Goal: Contribute content

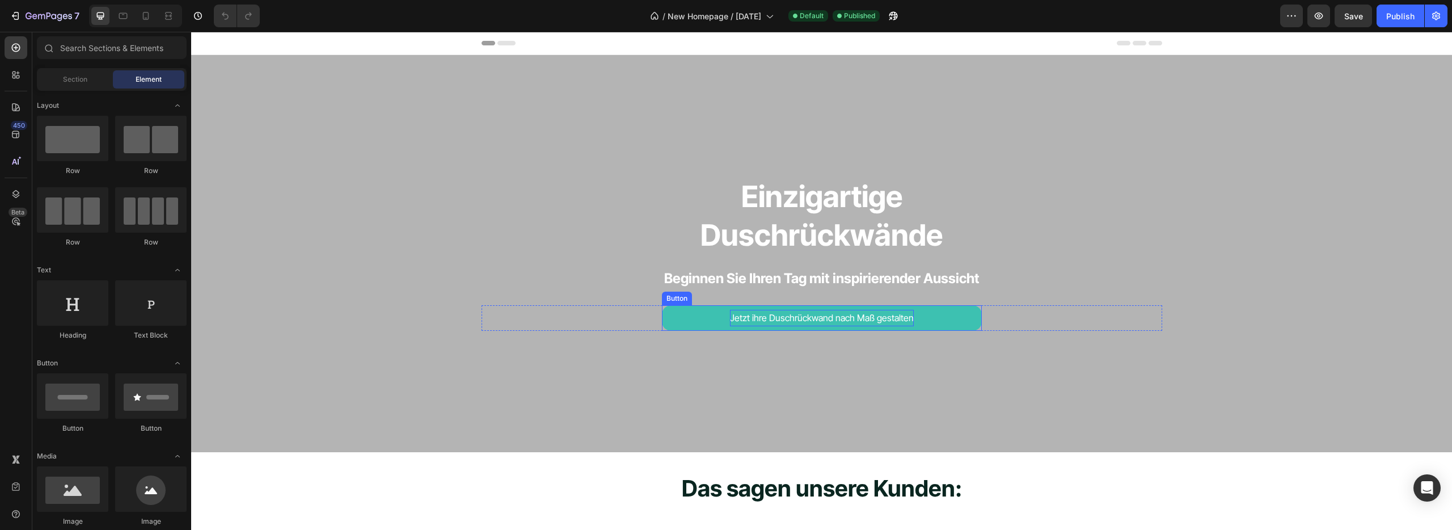
click at [751, 321] on p "Jetzt ihre Duschrückwand nach Maß gestalten" at bounding box center [822, 318] width 184 height 16
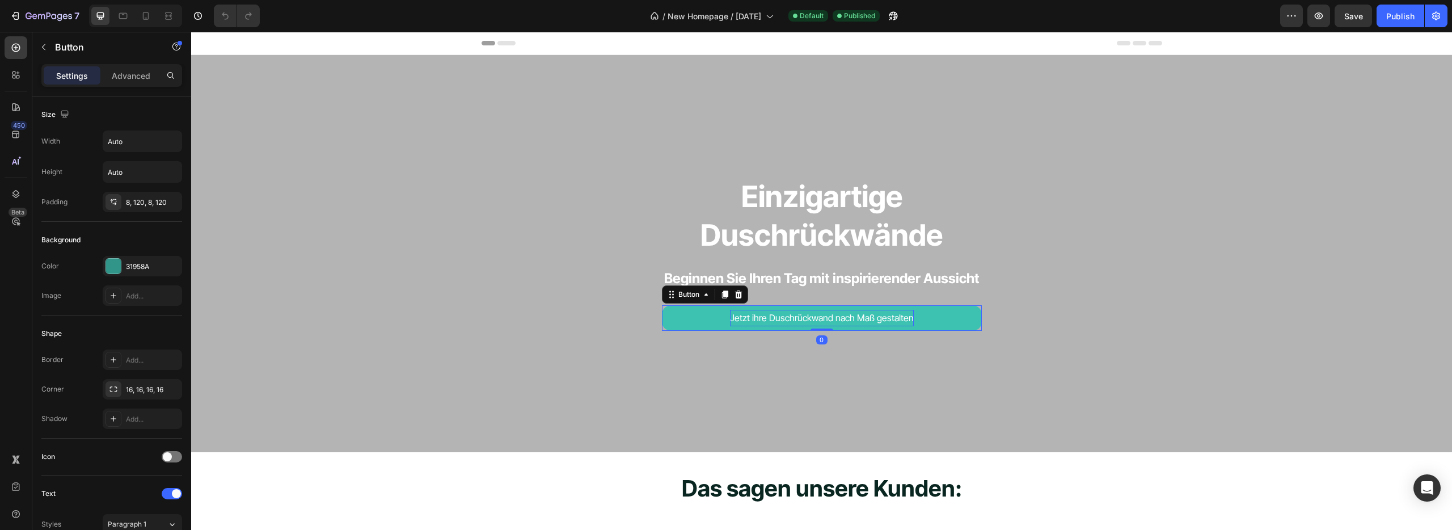
click at [751, 315] on p "Jetzt ihre Duschrückwand nach Maß gestalten" at bounding box center [822, 318] width 184 height 16
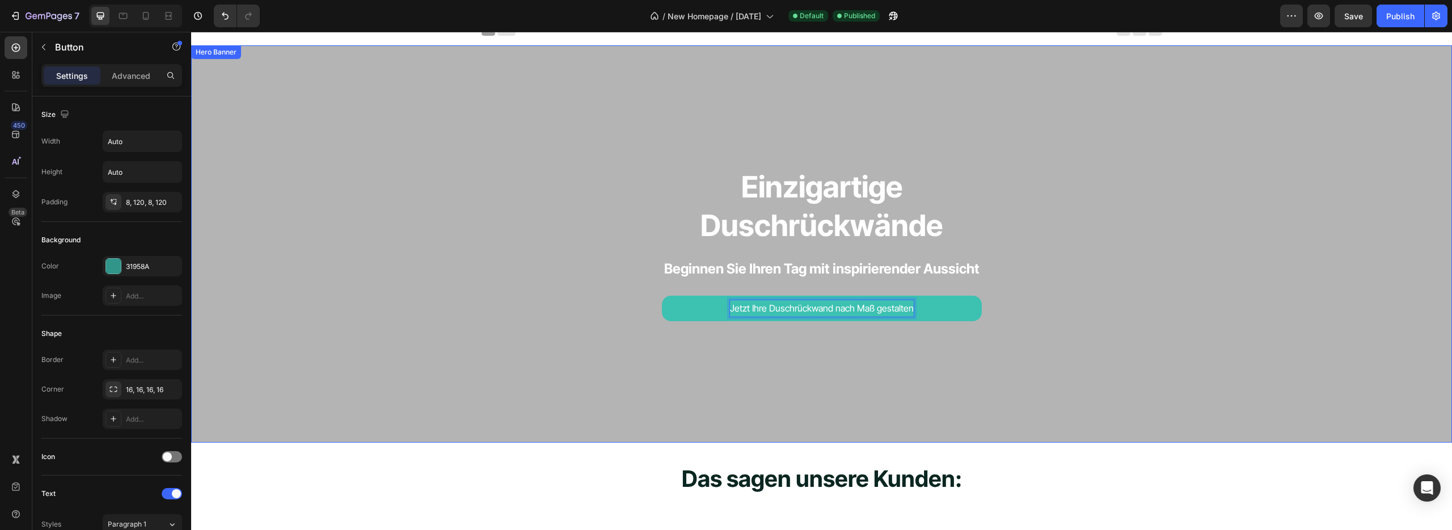
scroll to position [21, 0]
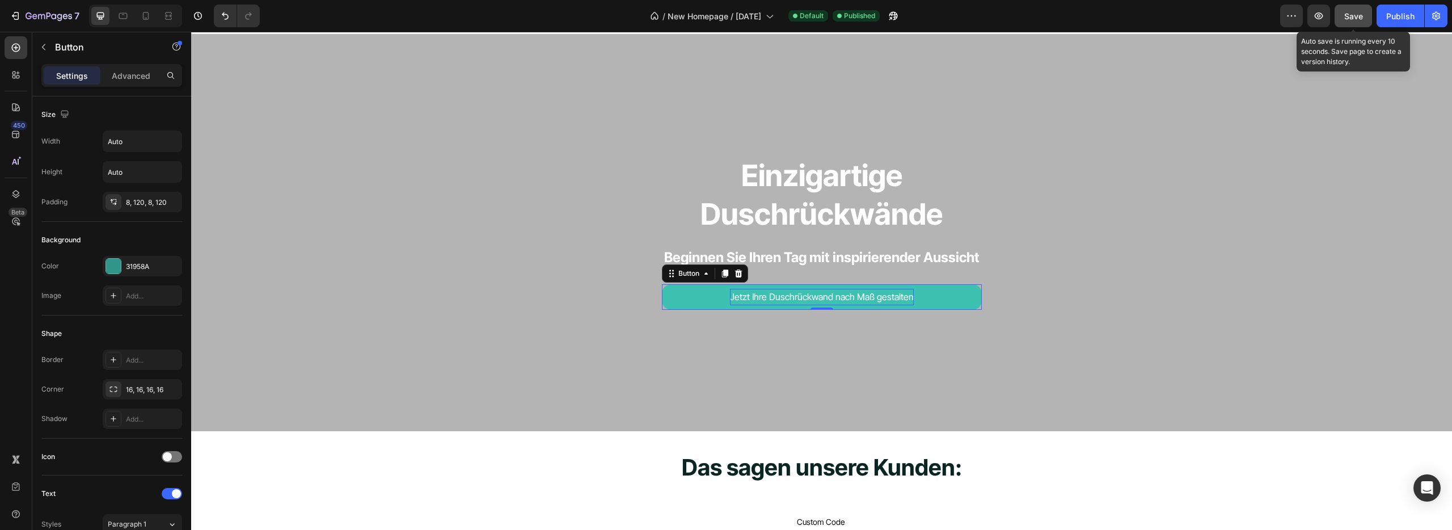
click at [1358, 19] on span "Save" at bounding box center [1353, 16] width 19 height 10
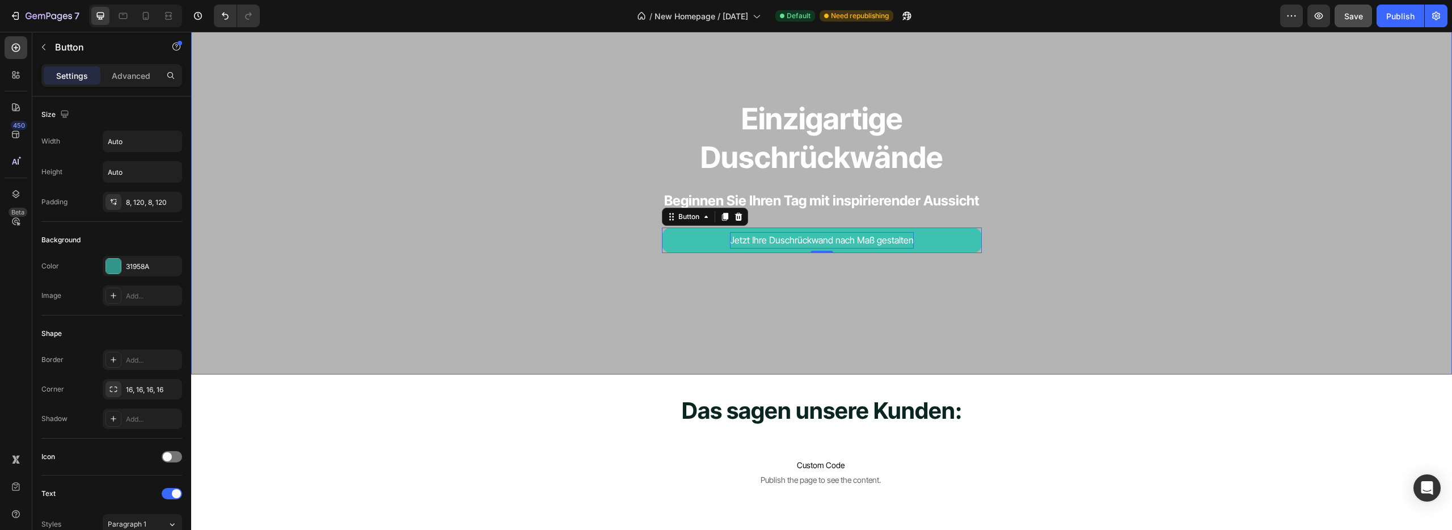
scroll to position [76, 0]
click at [802, 126] on h2 "Einzigartige Duschrückwände" at bounding box center [821, 139] width 1261 height 79
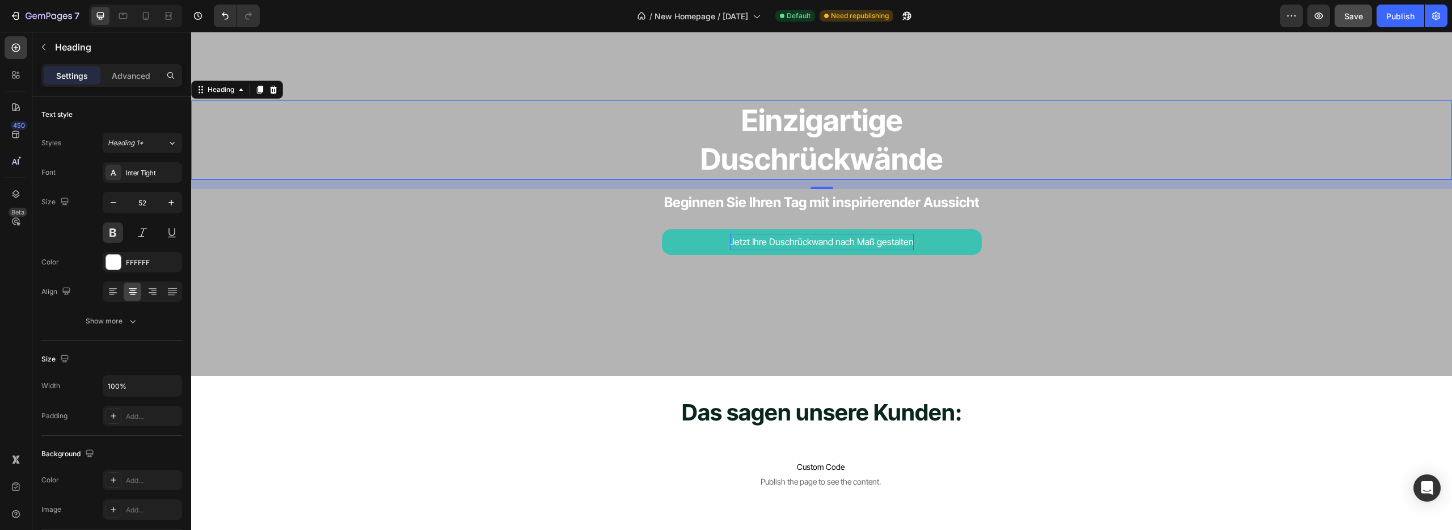
click at [742, 126] on h2 "Einzigartige Duschrückwände" at bounding box center [821, 139] width 1261 height 79
click at [240, 121] on p "Einzigartige Duschrückwände" at bounding box center [821, 140] width 1258 height 77
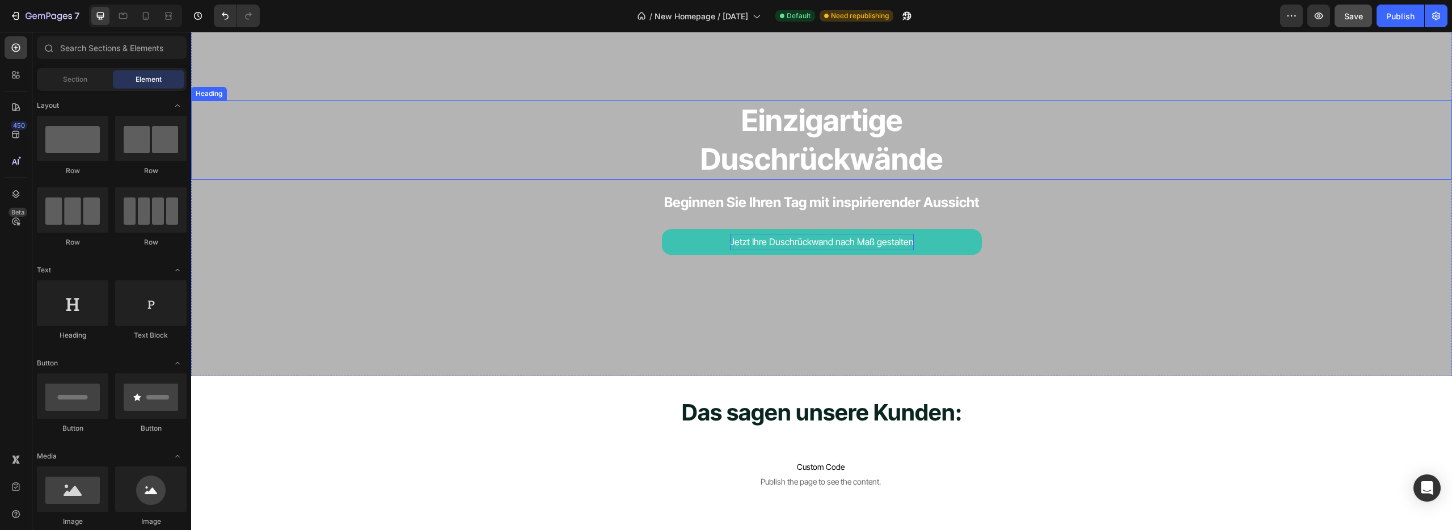
click at [826, 118] on p "Einzigartige Duschrückwände" at bounding box center [821, 140] width 1258 height 77
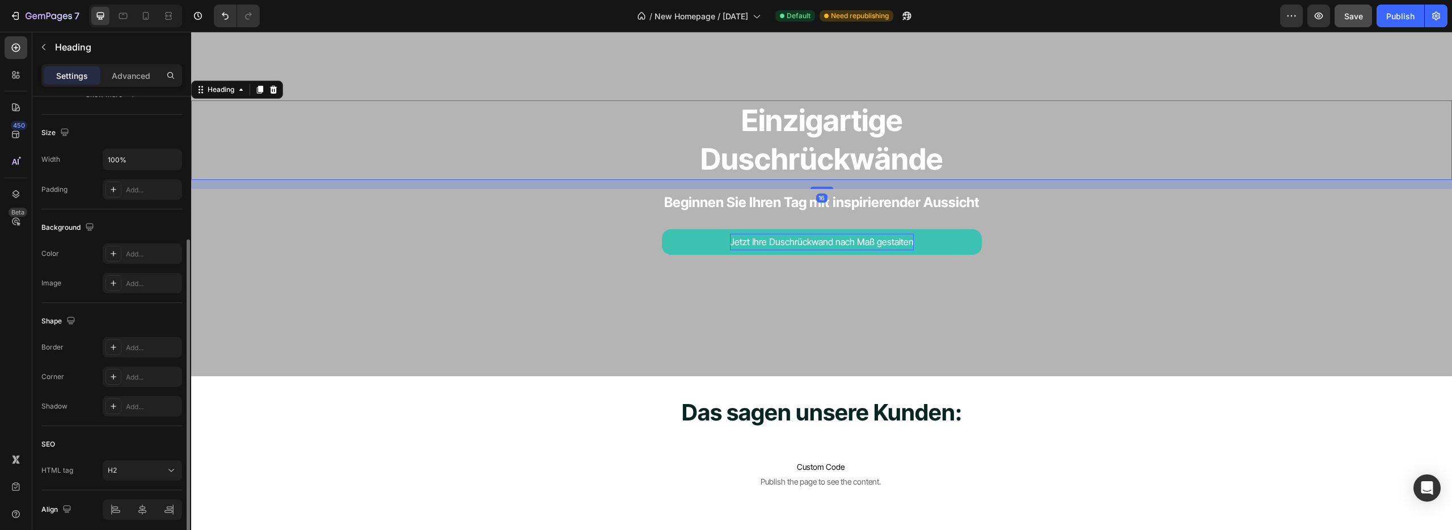
scroll to position [271, 0]
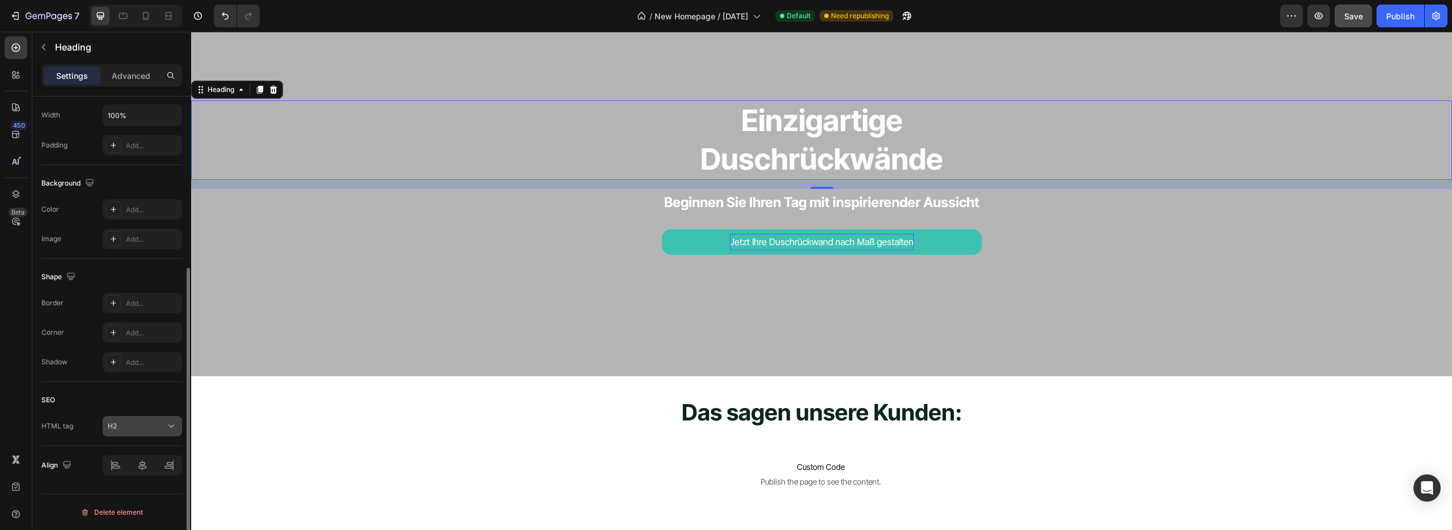
click at [127, 423] on div "H2" at bounding box center [137, 426] width 58 height 10
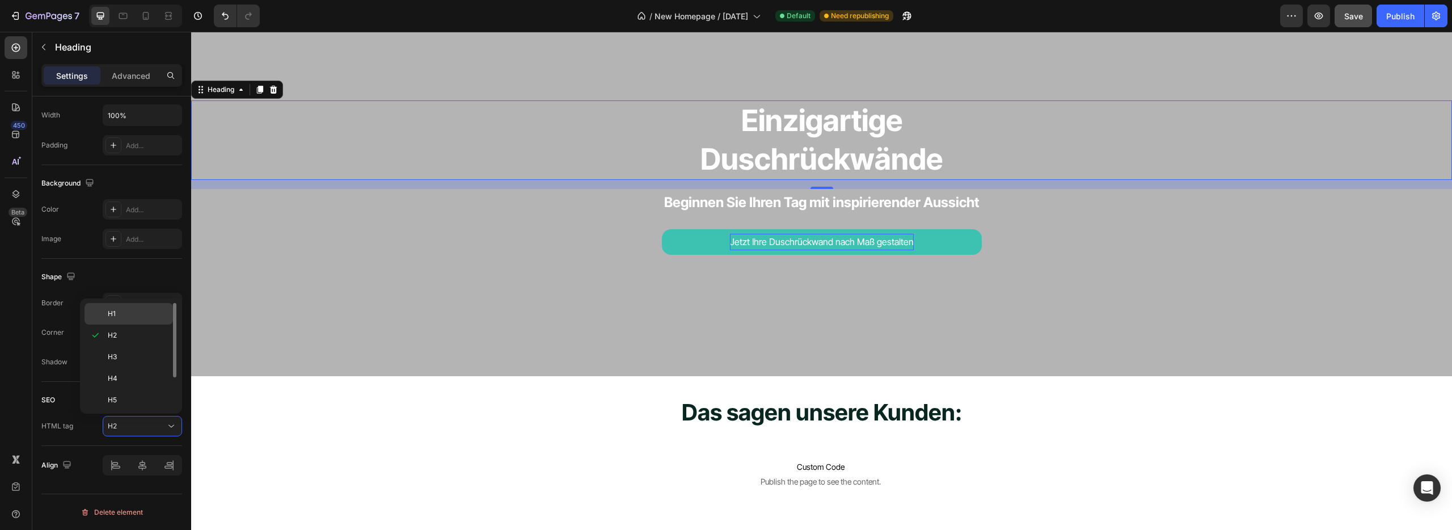
click at [129, 314] on p "H1" at bounding box center [138, 314] width 60 height 10
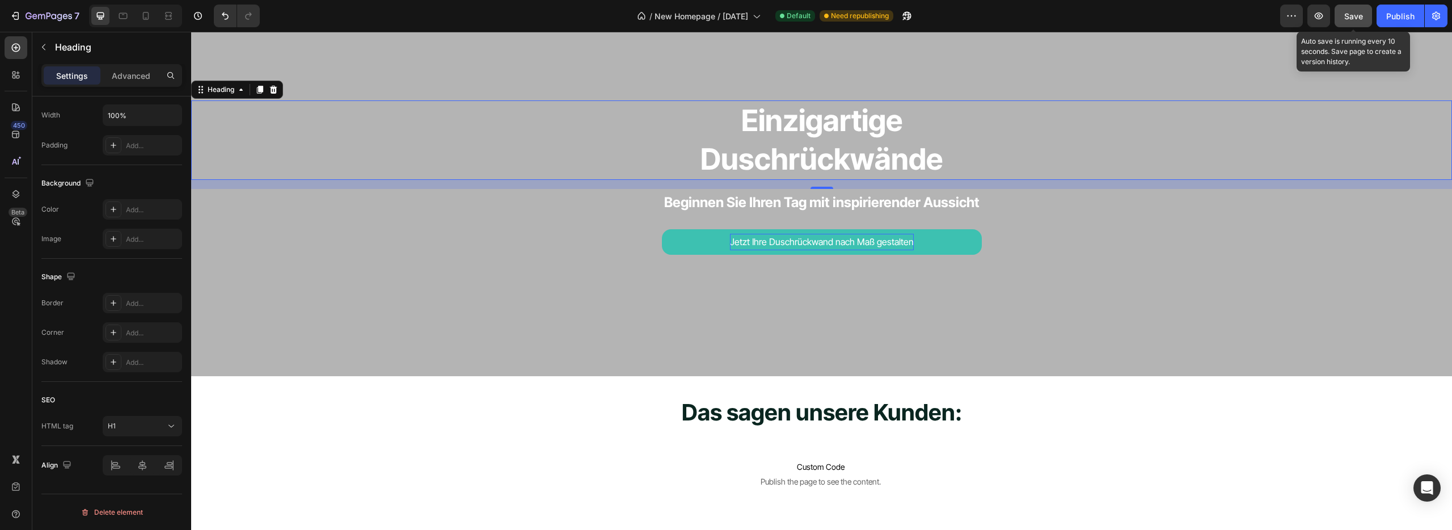
click at [1357, 12] on span "Save" at bounding box center [1353, 16] width 19 height 10
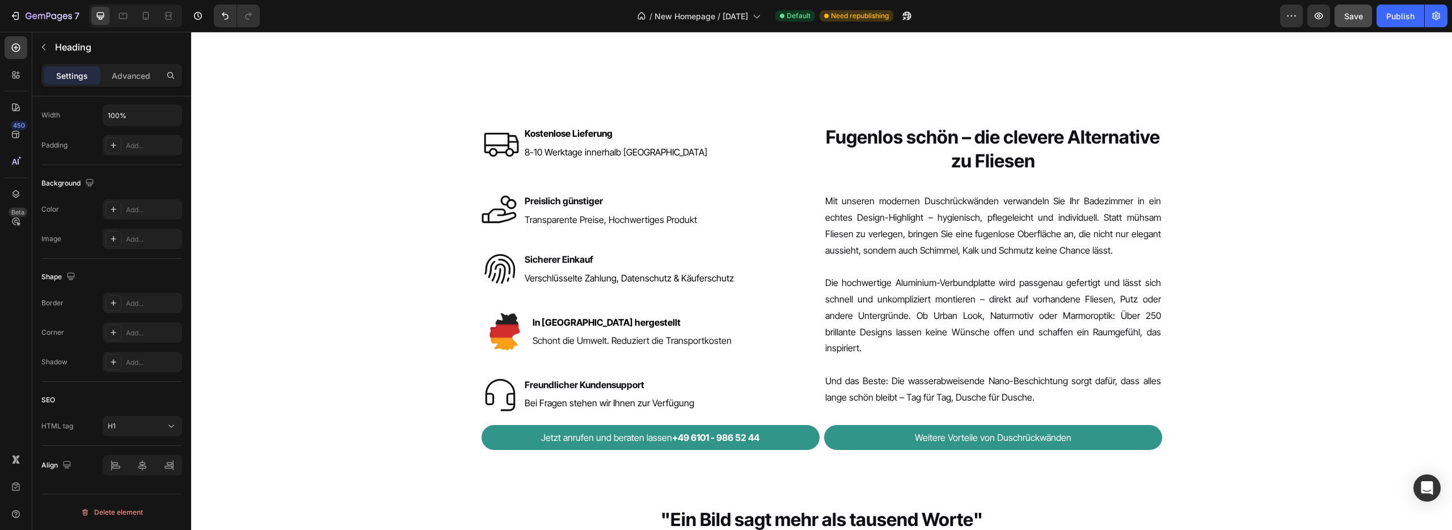
scroll to position [562, 0]
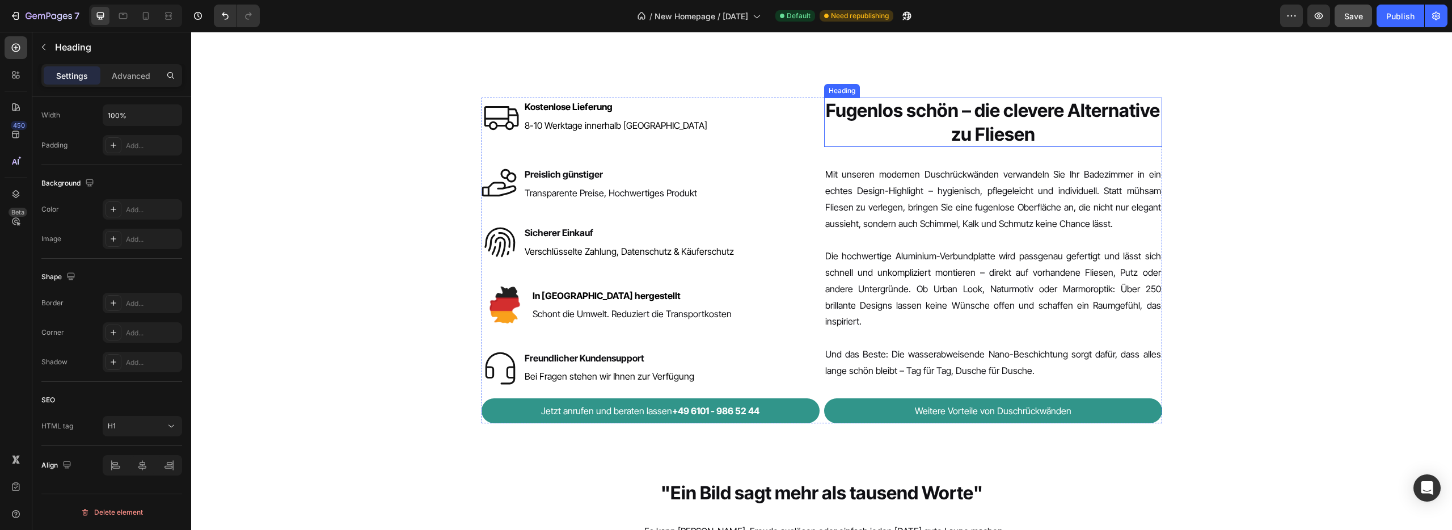
click at [943, 104] on h2 "Fugenlos schön – die clevere Alternative zu Fliesen" at bounding box center [993, 122] width 338 height 49
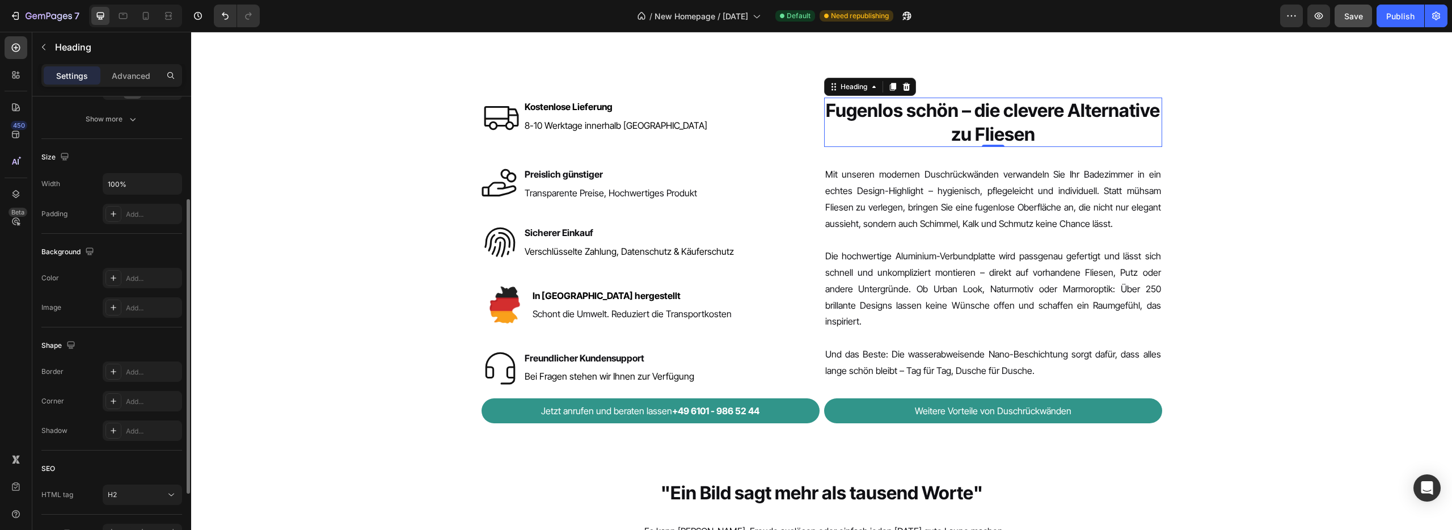
scroll to position [271, 0]
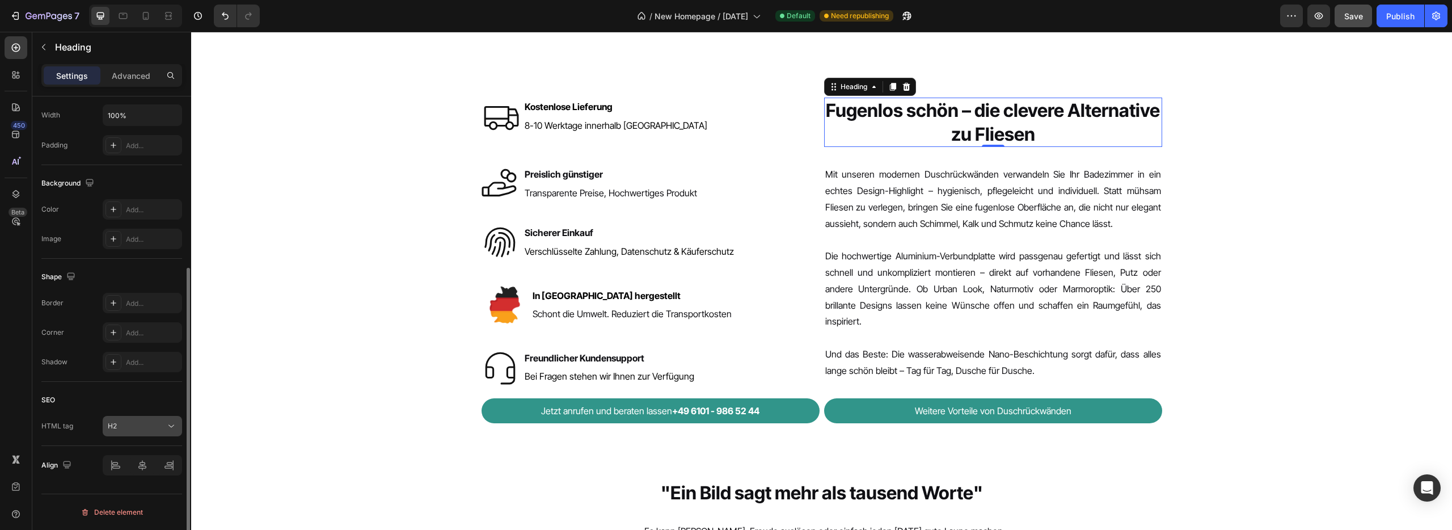
click at [151, 426] on div "H2" at bounding box center [137, 426] width 58 height 10
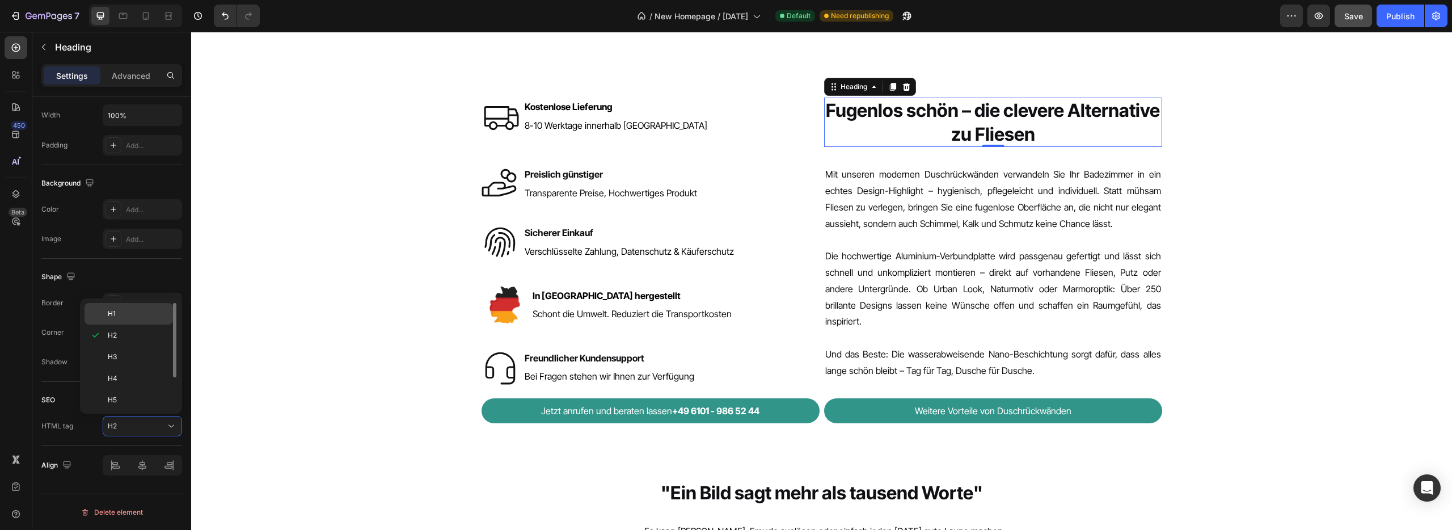
click at [126, 310] on p "H1" at bounding box center [138, 314] width 60 height 10
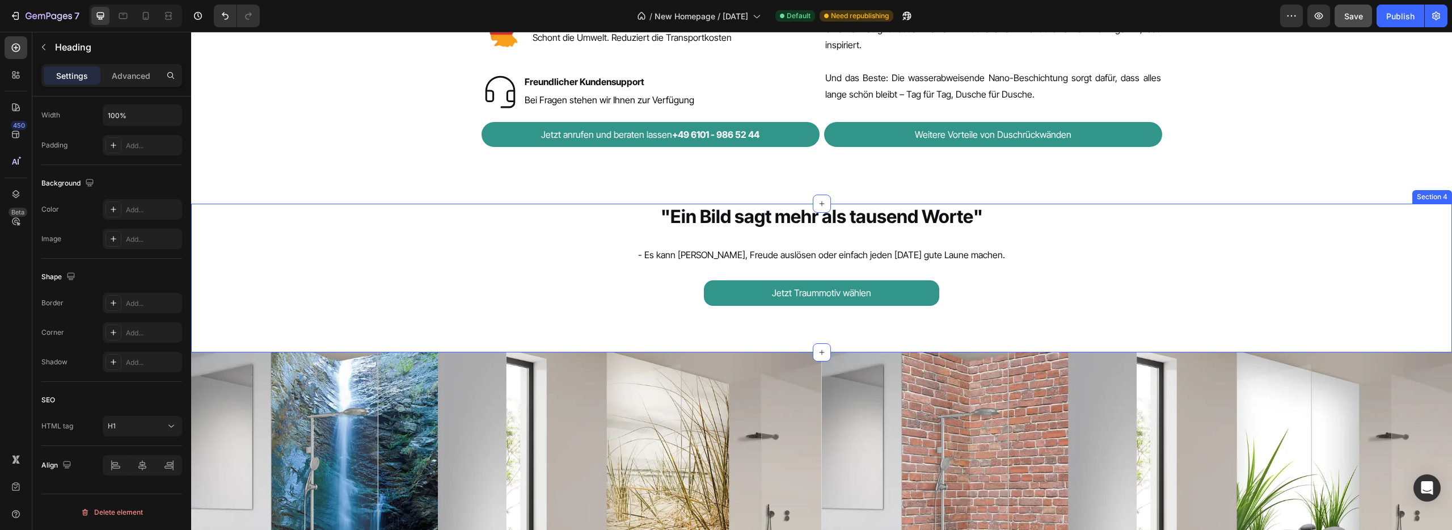
scroll to position [842, 0]
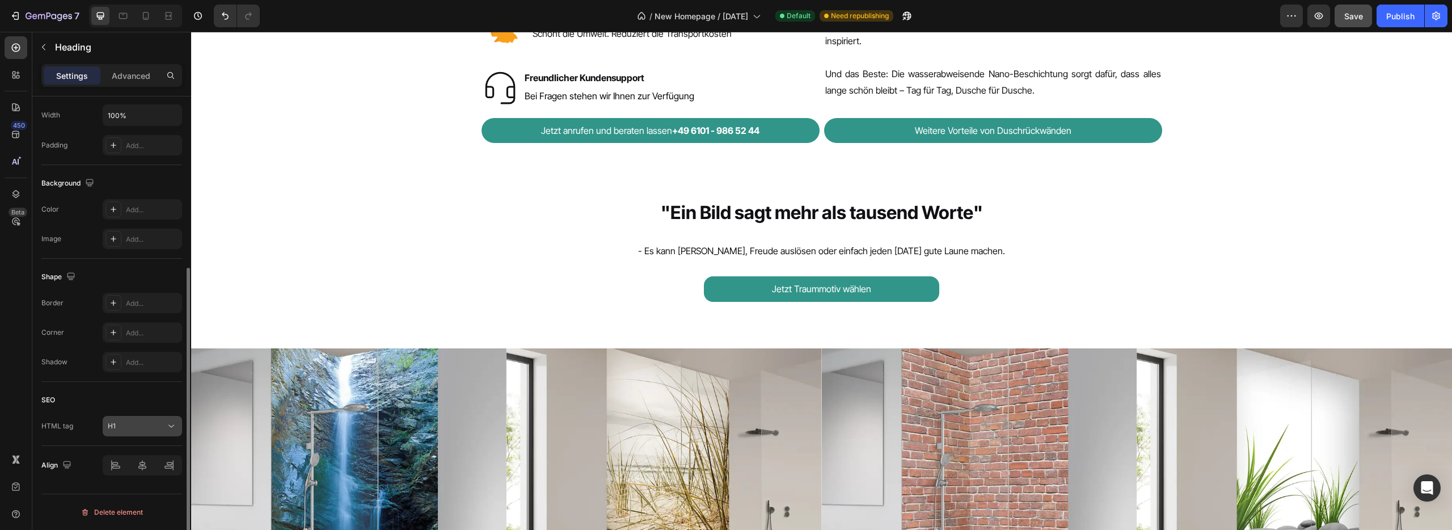
click at [122, 429] on div "H1" at bounding box center [137, 426] width 58 height 10
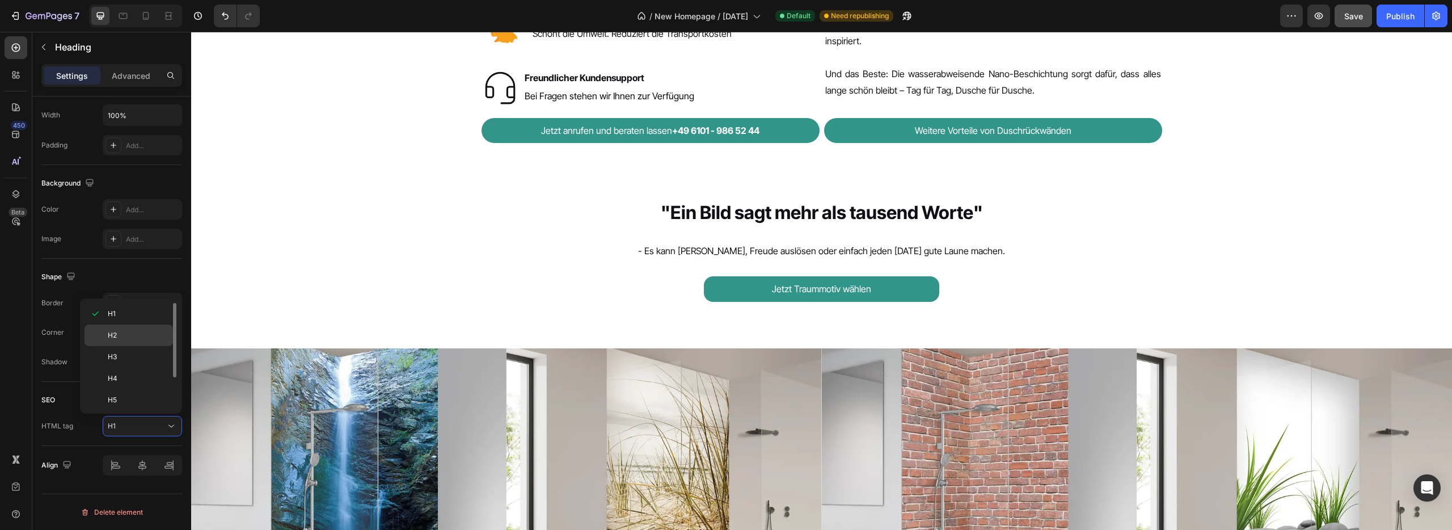
click at [120, 346] on div "H2" at bounding box center [129, 357] width 88 height 22
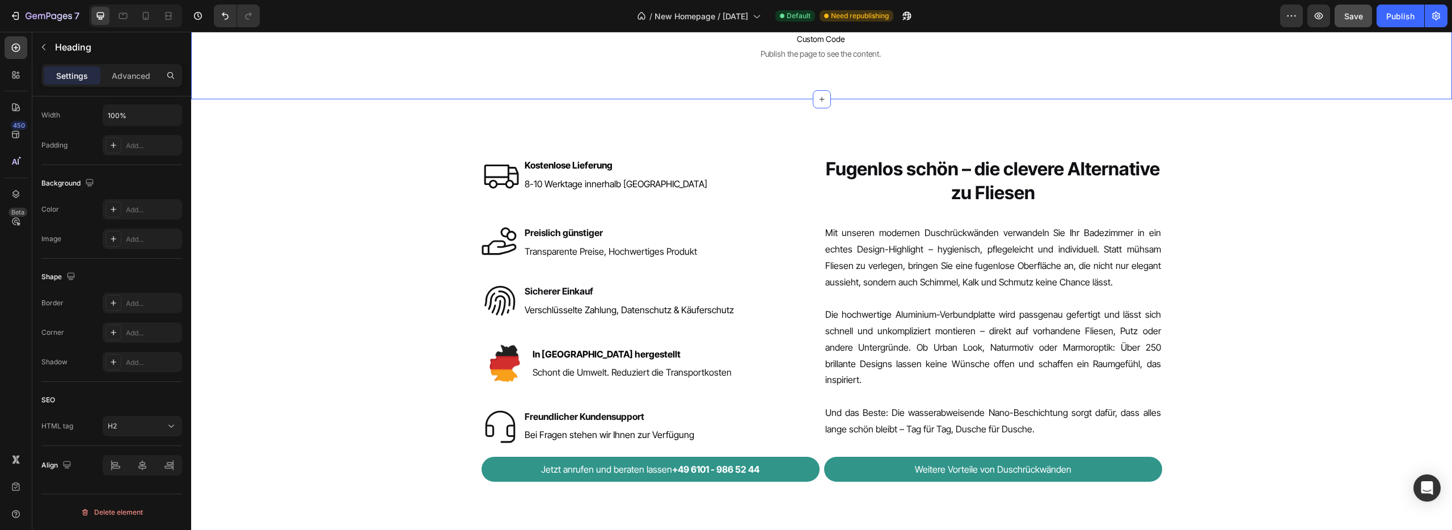
scroll to position [505, 0]
click at [884, 170] on h2 "Fugenlos schön – die clevere Alternative zu Fliesen" at bounding box center [993, 179] width 338 height 49
click at [951, 157] on p "Fugenlos schön – die clevere Alternative zu Fliesen" at bounding box center [993, 179] width 336 height 47
click at [955, 145] on div "Fugenlos schön – die clevere Alternative zu Fliesen Heading Mit unseren moderne…" at bounding box center [821, 317] width 1261 height 439
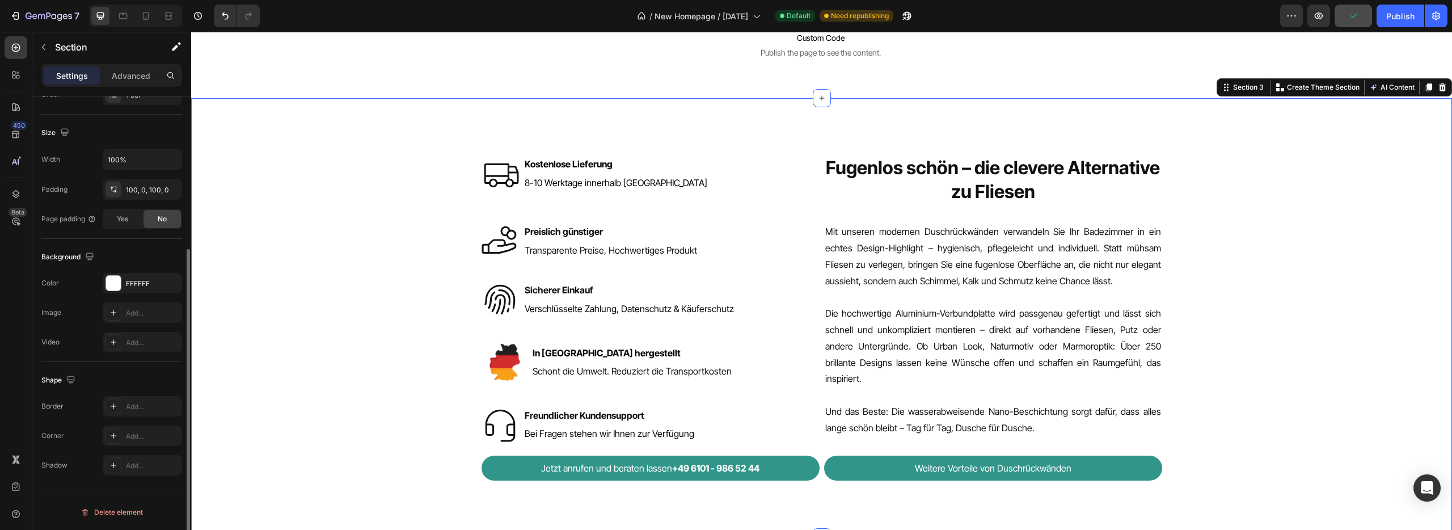
scroll to position [0, 0]
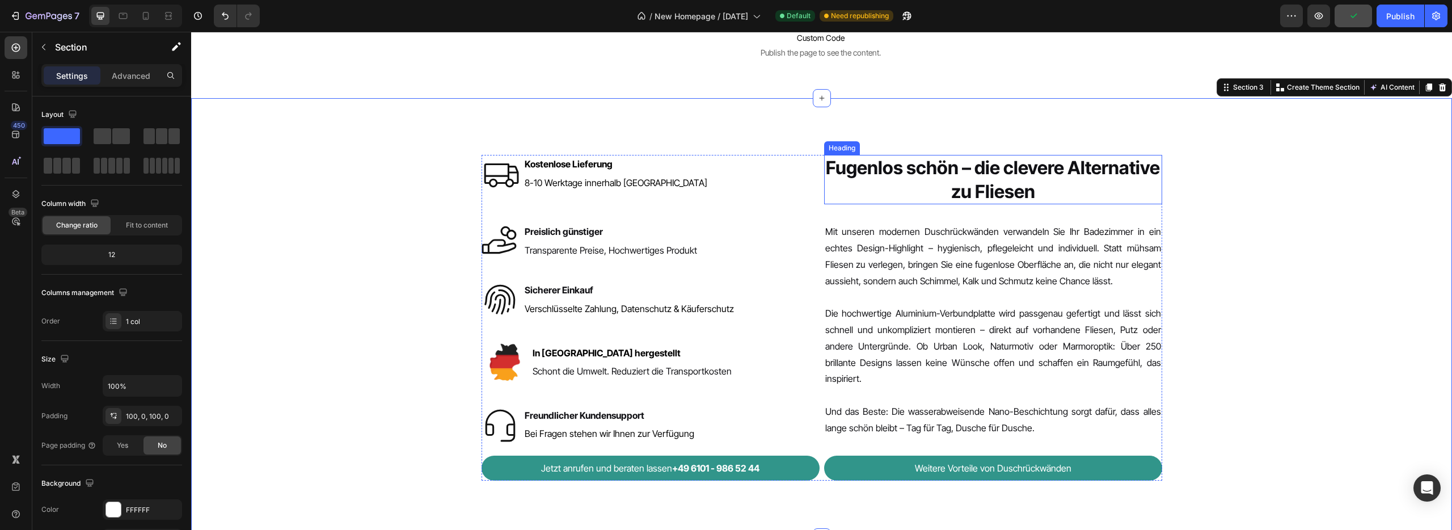
click at [844, 193] on p "Fugenlos schön – die clevere Alternative zu Fliesen" at bounding box center [993, 179] width 336 height 47
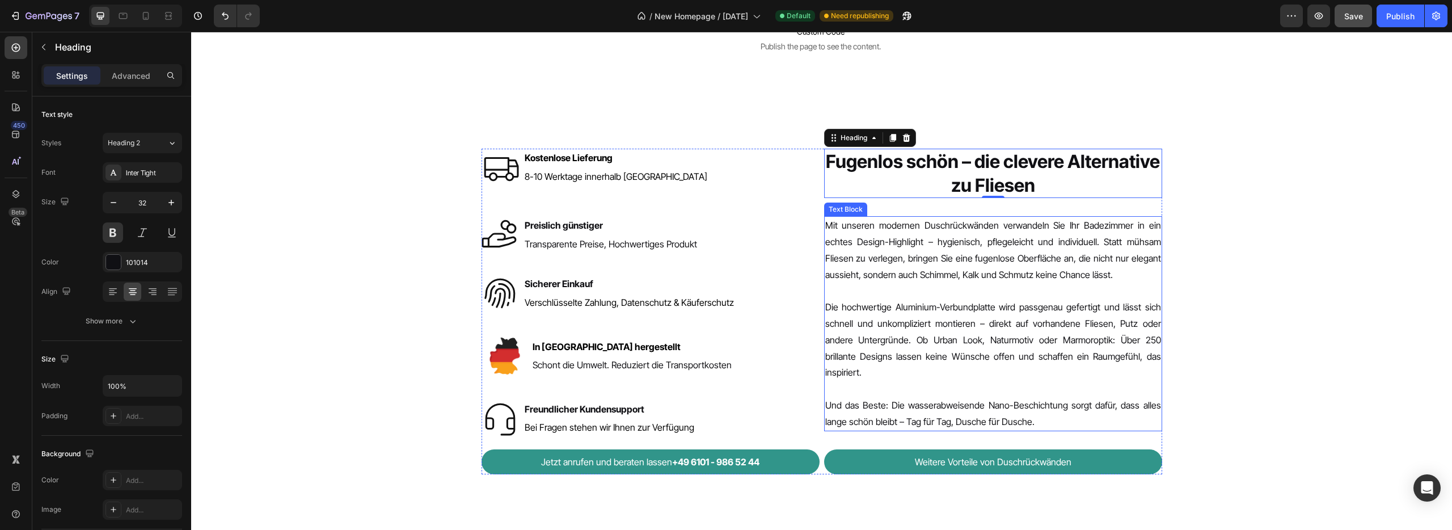
scroll to position [504, 0]
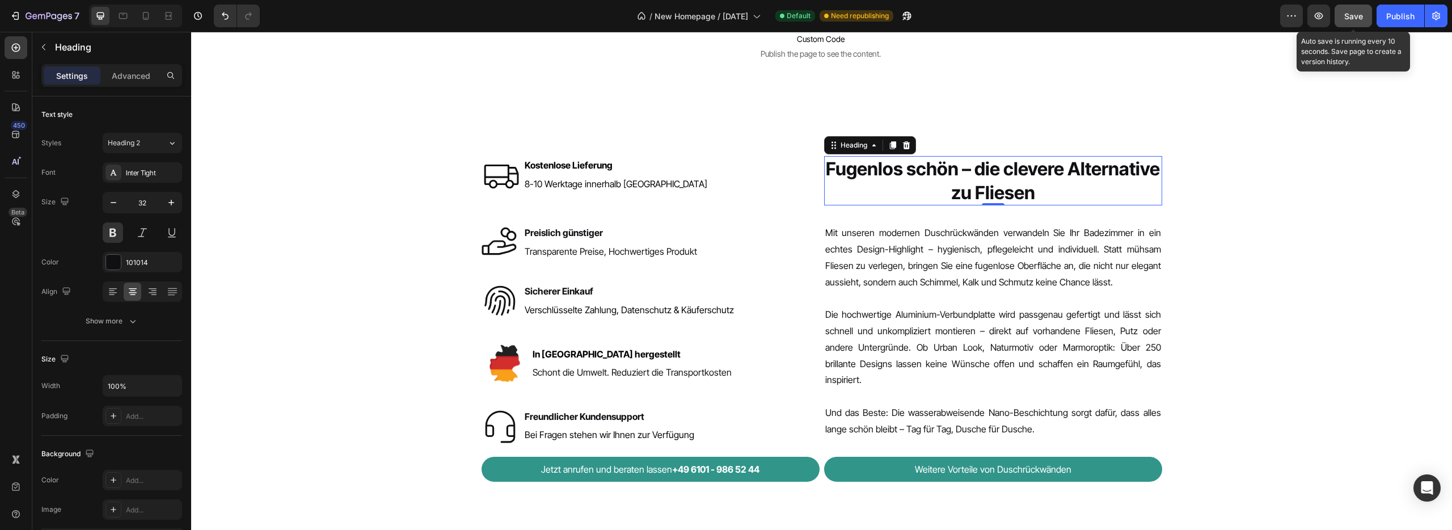
click at [1342, 19] on button "Save" at bounding box center [1352, 16] width 37 height 23
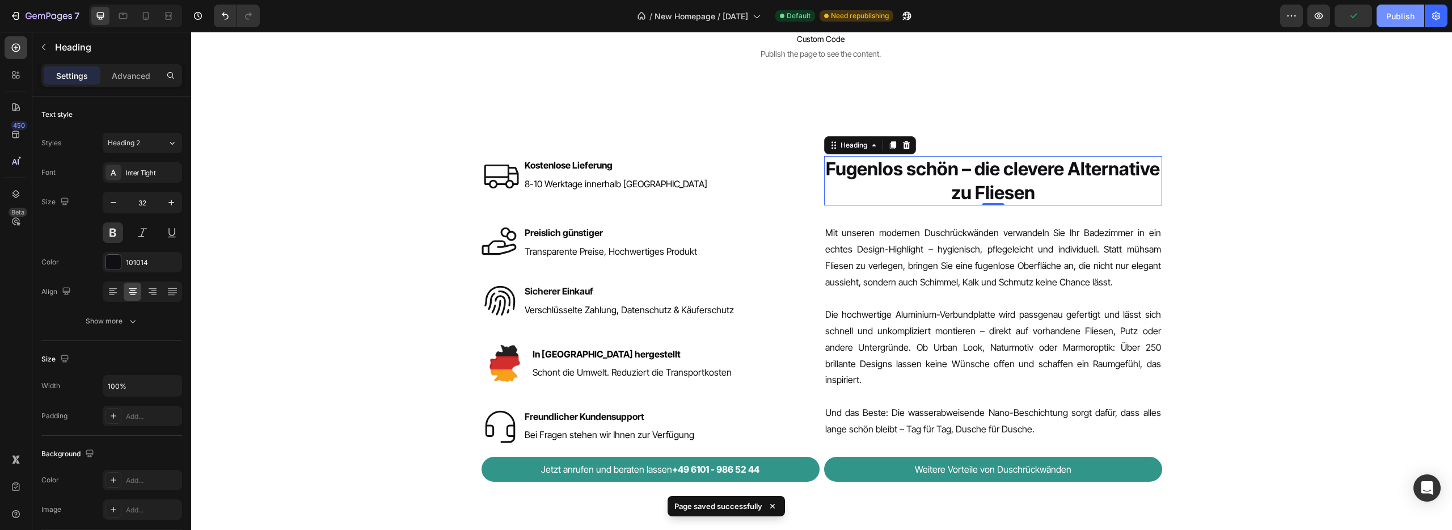
click at [1418, 14] on button "Publish" at bounding box center [1400, 16] width 48 height 23
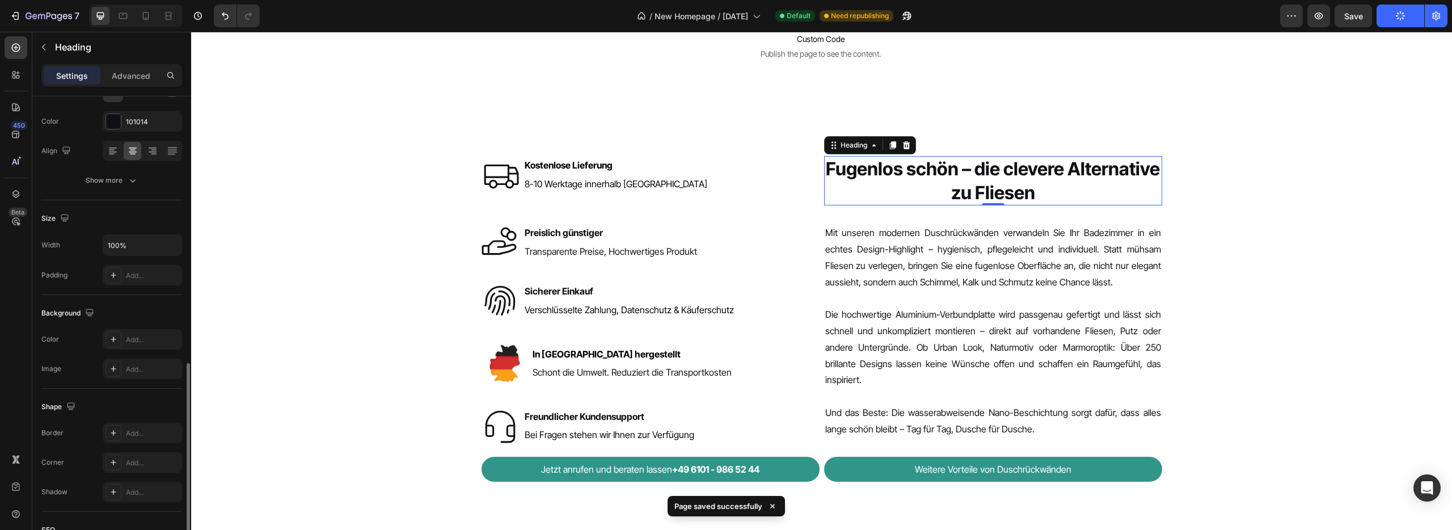
scroll to position [271, 0]
